Goal: Browse casually

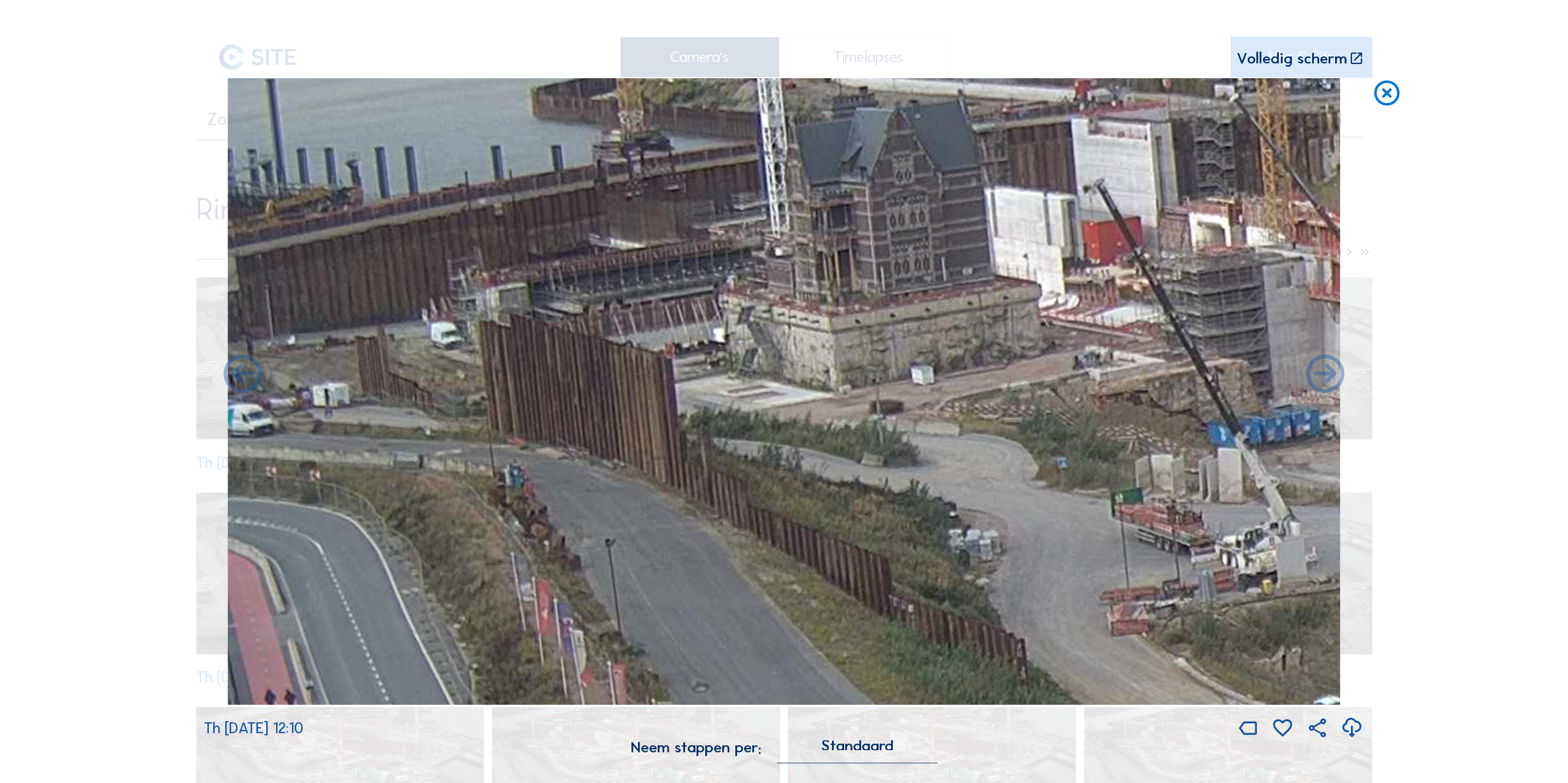
click at [1393, 95] on icon at bounding box center [1387, 94] width 30 height 31
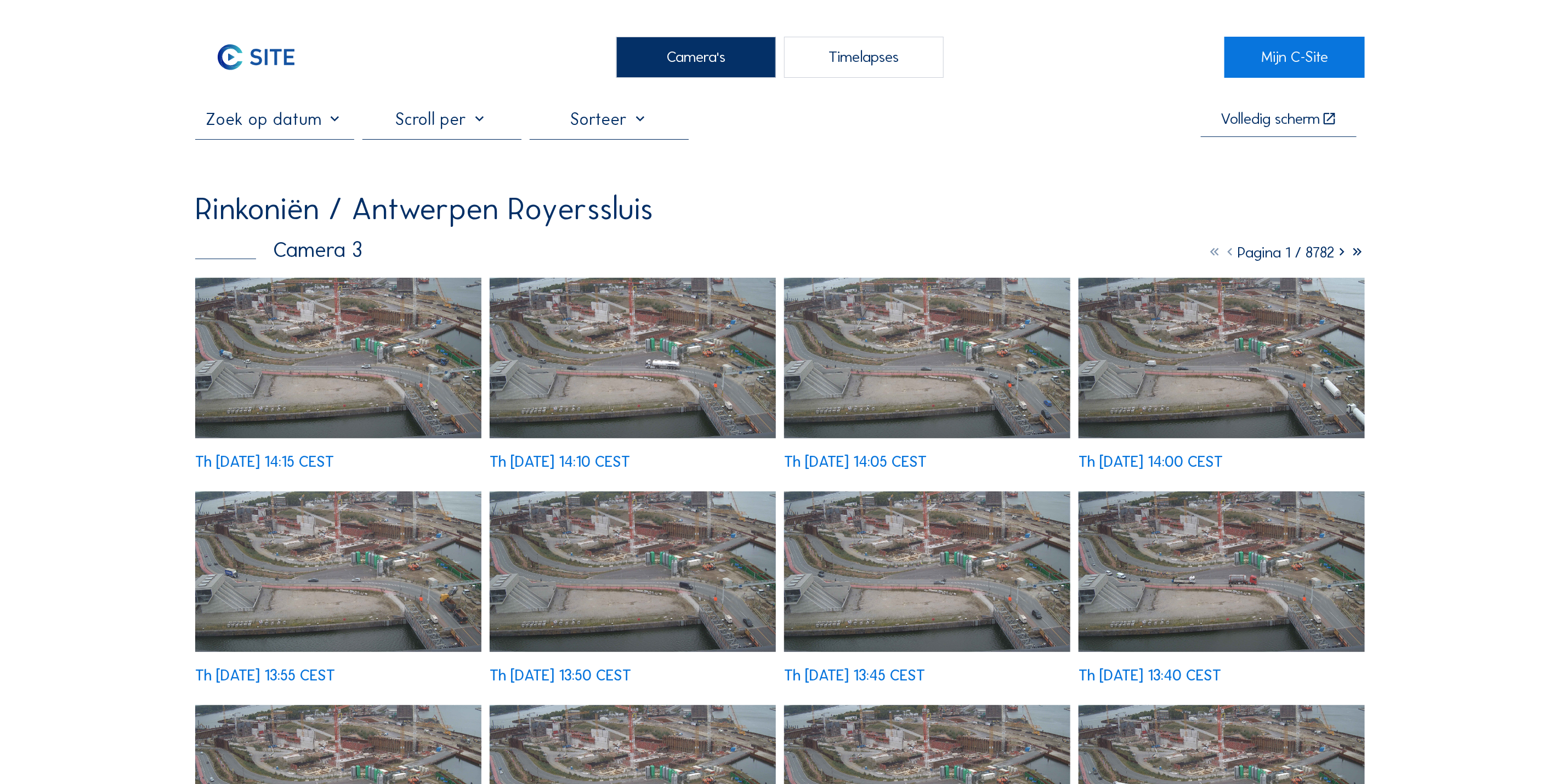
click at [372, 373] on img at bounding box center [338, 359] width 286 height 162
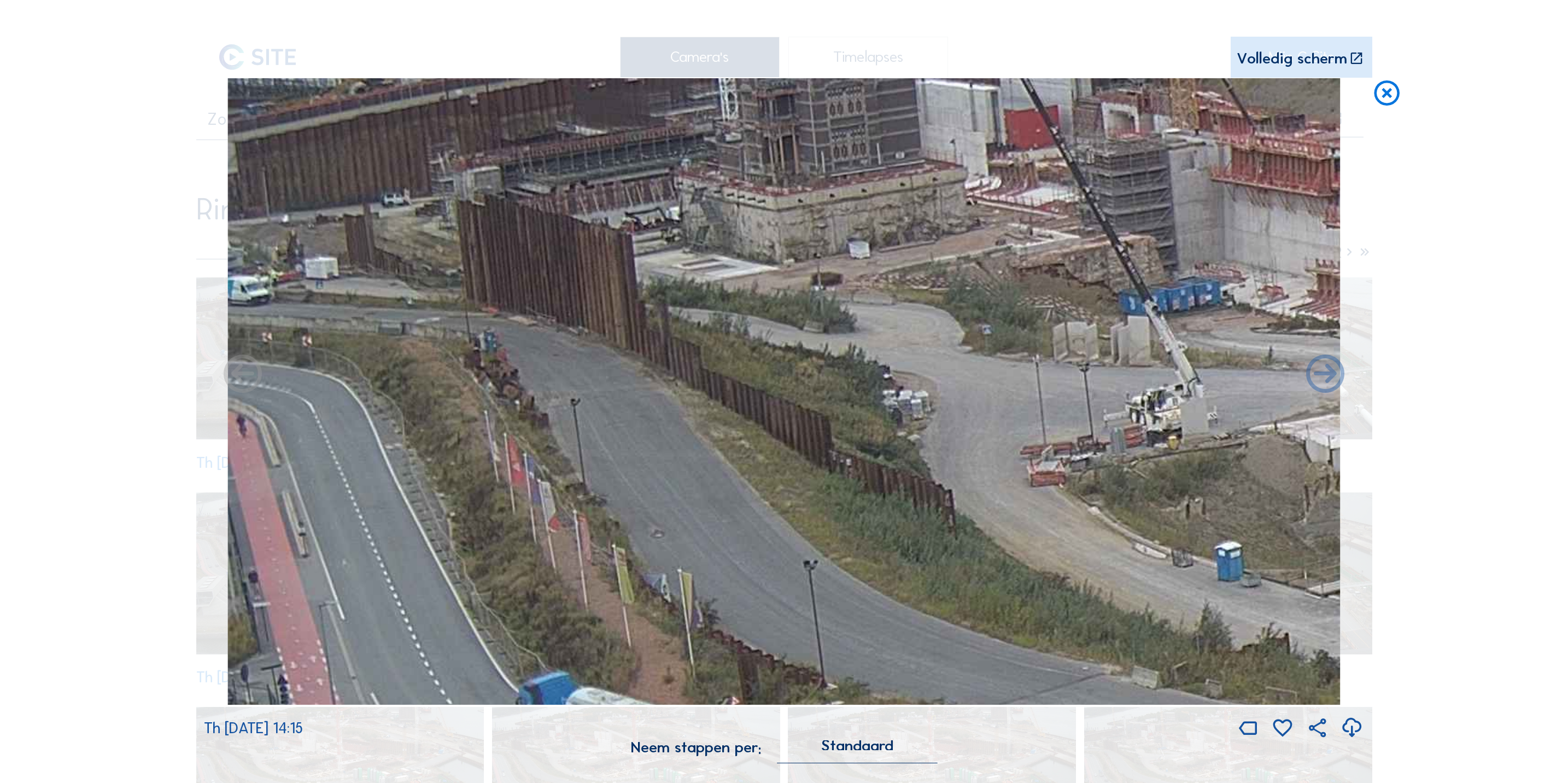
drag, startPoint x: 271, startPoint y: 228, endPoint x: 676, endPoint y: 240, distance: 405.2
click at [676, 240] on img at bounding box center [784, 392] width 1113 height 627
click at [1385, 98] on icon at bounding box center [1387, 94] width 30 height 31
